Goal: Task Accomplishment & Management: Manage account settings

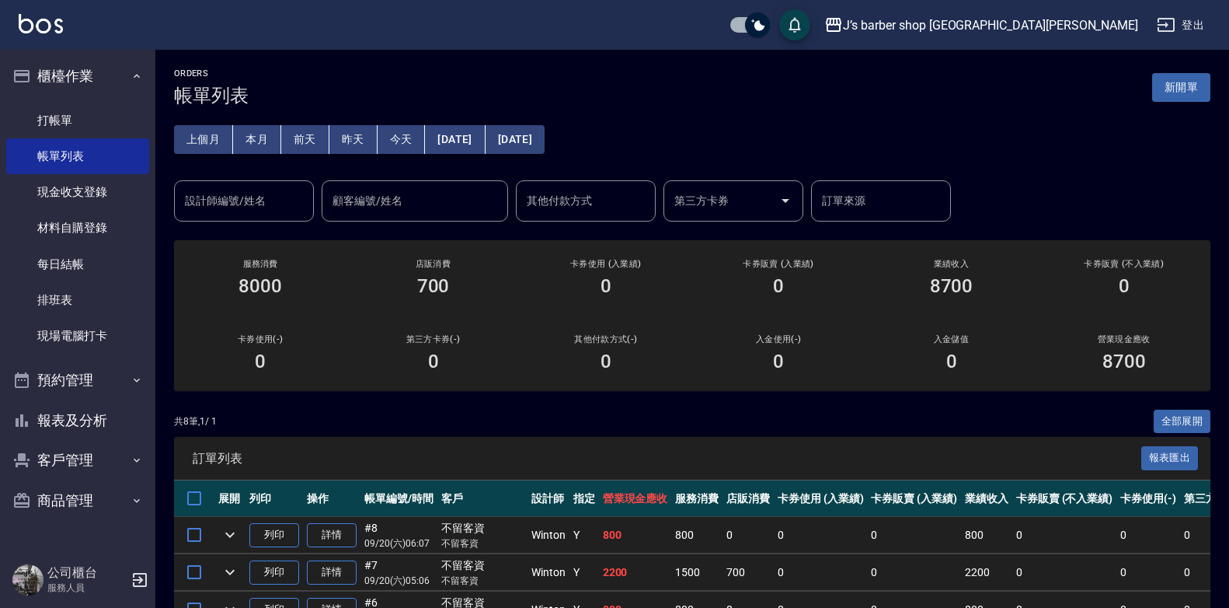
click at [656, 414] on div "共 8 筆, 1 / 1 全部展開" at bounding box center [692, 421] width 1037 height 24
click at [422, 20] on div "J’s barber shop [GEOGRAPHIC_DATA]隆 登出" at bounding box center [614, 25] width 1229 height 50
click at [102, 111] on link "打帳單" at bounding box center [77, 121] width 143 height 36
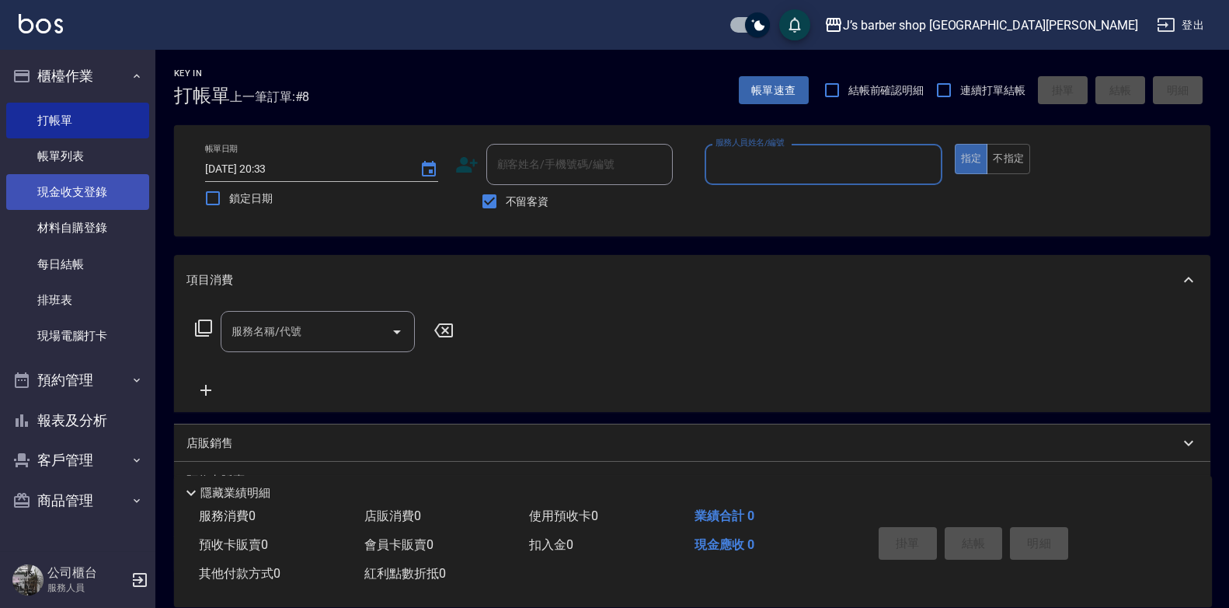
click at [85, 177] on link "現金收支登錄" at bounding box center [77, 192] width 143 height 36
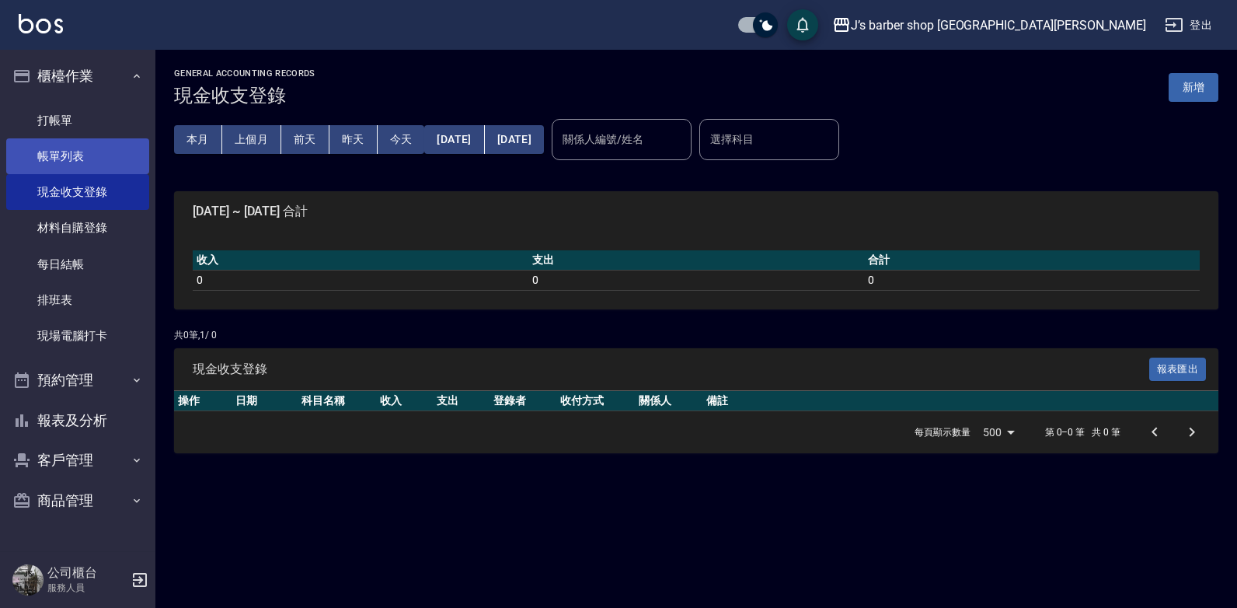
click at [120, 151] on link "帳單列表" at bounding box center [77, 156] width 143 height 36
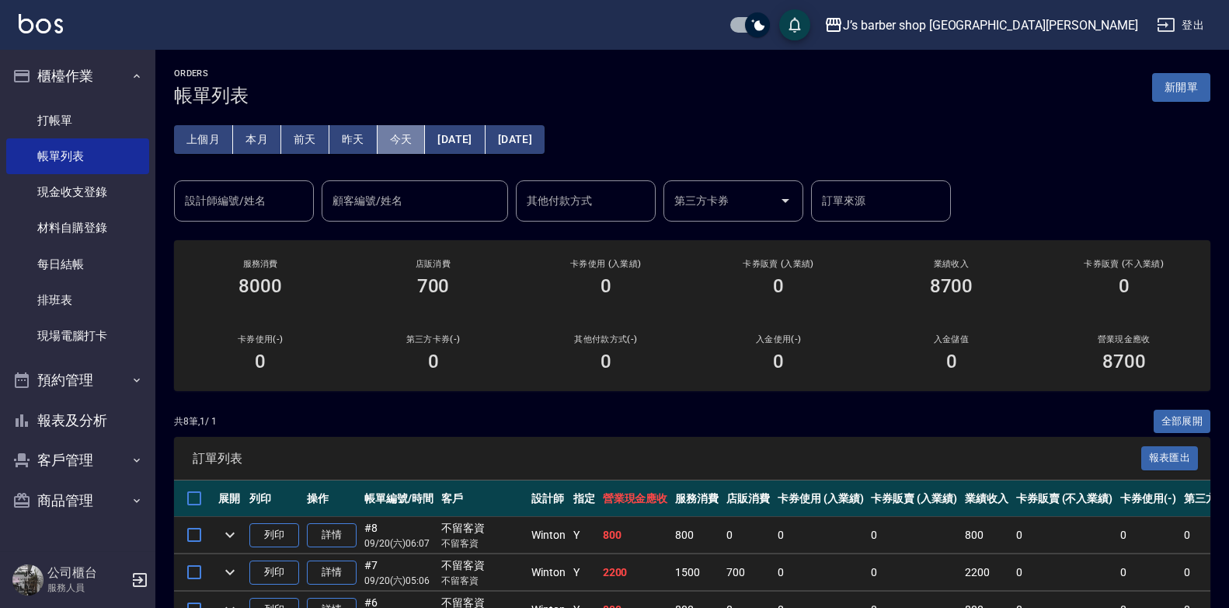
click at [399, 136] on button "今天" at bounding box center [402, 139] width 48 height 29
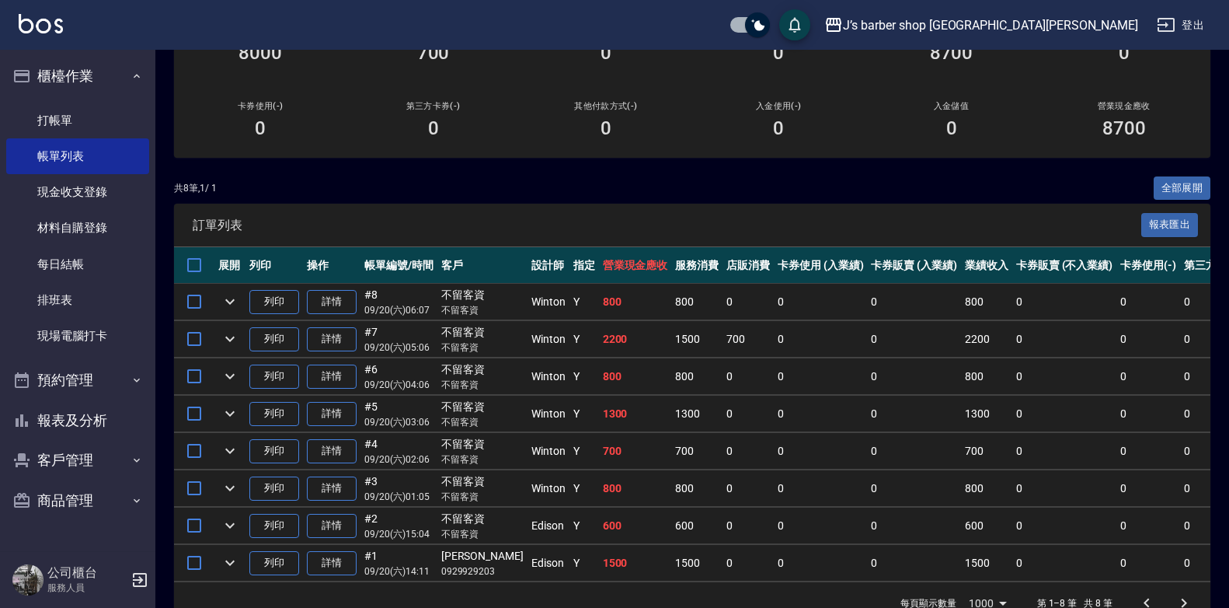
scroll to position [280, 0]
